Goal: Information Seeking & Learning: Learn about a topic

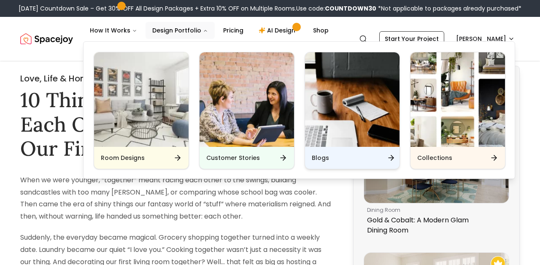
click at [323, 153] on div "Blogs" at bounding box center [352, 158] width 95 height 22
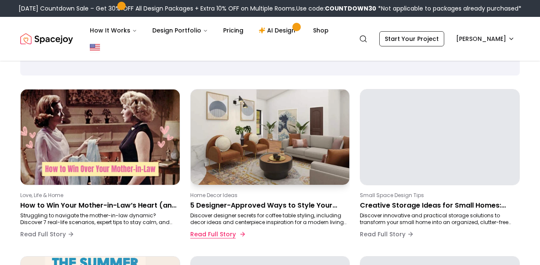
scroll to position [86, 0]
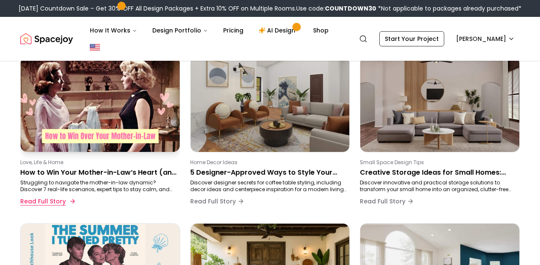
click at [66, 193] on button "Read Full Story" at bounding box center [47, 201] width 54 height 17
click at [57, 199] on button "Read Full Story" at bounding box center [47, 201] width 54 height 17
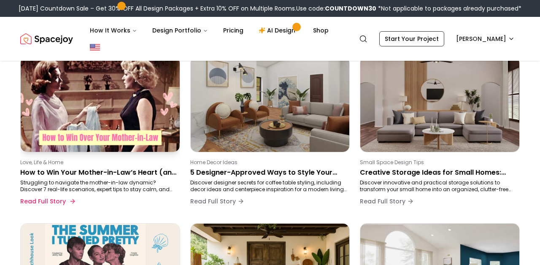
click at [131, 121] on img at bounding box center [100, 104] width 167 height 100
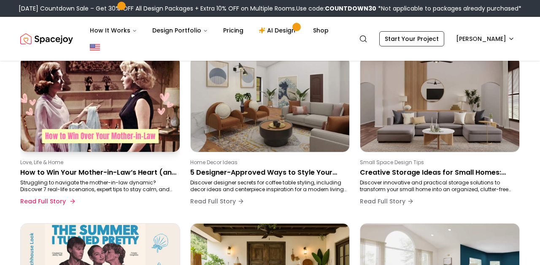
click at [116, 184] on p "Struggling to navigate the mother-in-law dynamic? Discover 7 real-life scenario…" at bounding box center [98, 186] width 157 height 14
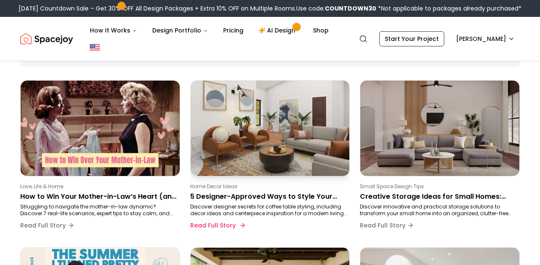
scroll to position [56, 0]
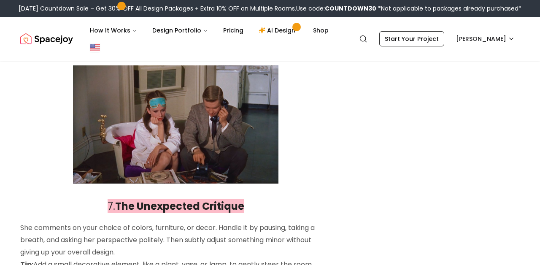
click at [133, 122] on img at bounding box center [176, 124] width 206 height 118
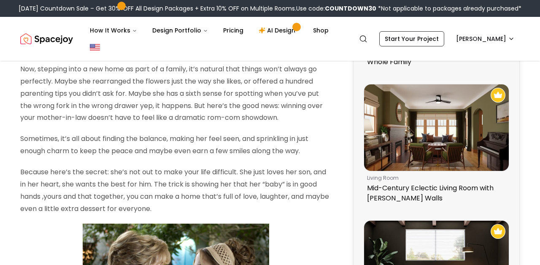
scroll to position [168, 0]
